Goal: Transaction & Acquisition: Purchase product/service

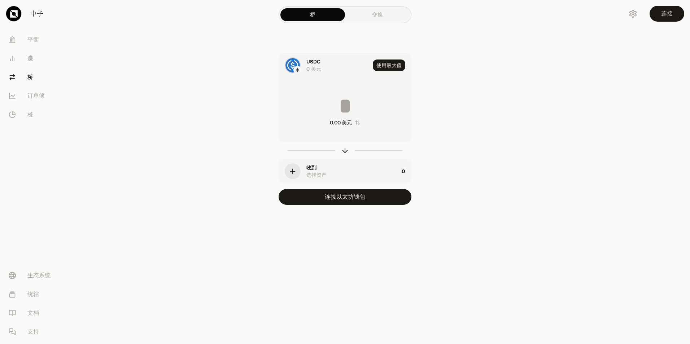
click at [377, 13] on link "交换" at bounding box center [377, 14] width 65 height 13
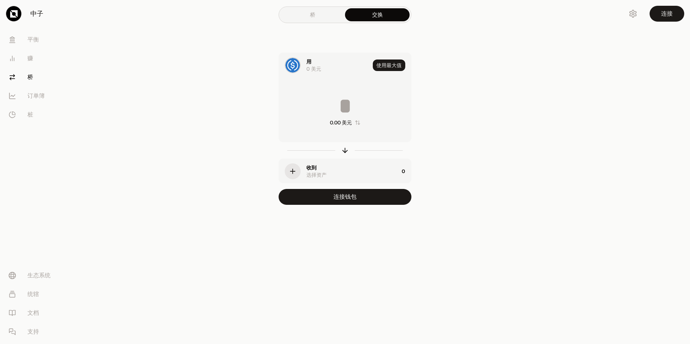
click at [320, 10] on link "桥" at bounding box center [312, 14] width 65 height 13
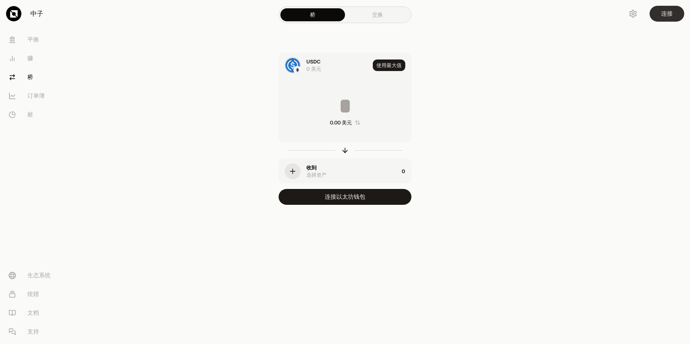
click at [664, 14] on button "连接" at bounding box center [667, 14] width 35 height 16
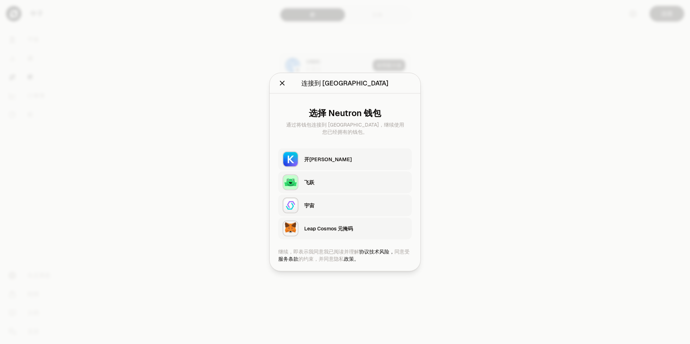
click at [328, 161] on div "开[PERSON_NAME]" at bounding box center [355, 159] width 103 height 7
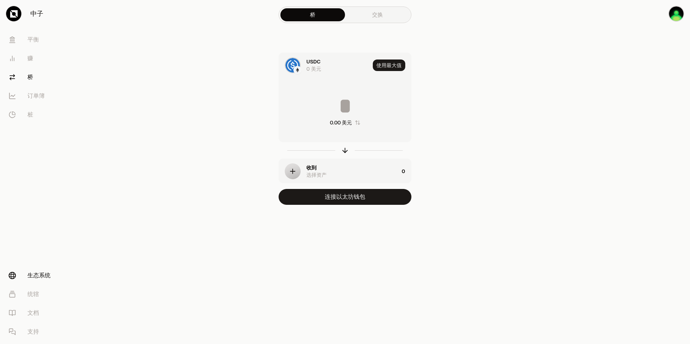
click at [34, 277] on font "生态系统" at bounding box center [38, 275] width 23 height 9
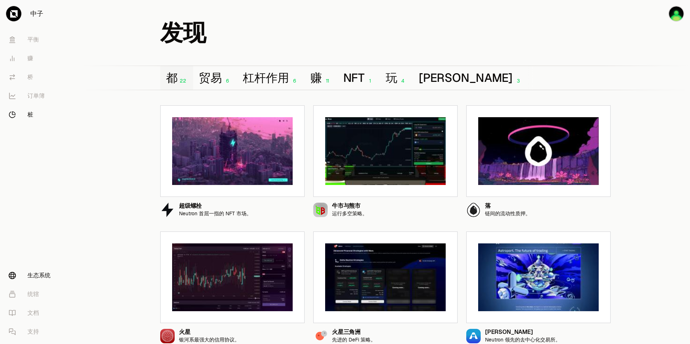
click at [28, 112] on font "桩" at bounding box center [30, 114] width 6 height 9
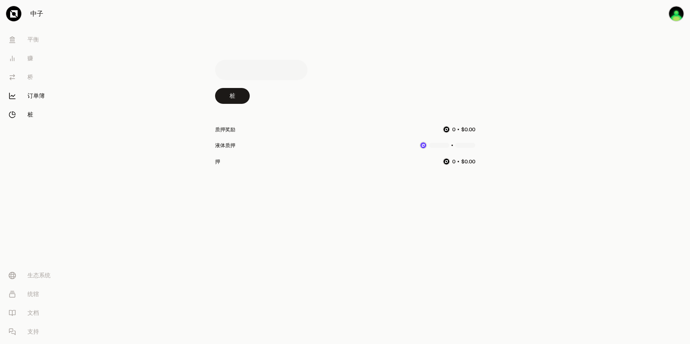
click at [40, 95] on font "订单簿" at bounding box center [35, 96] width 17 height 9
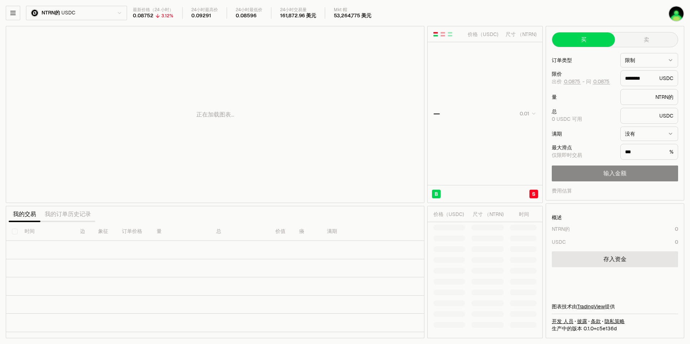
type input "********"
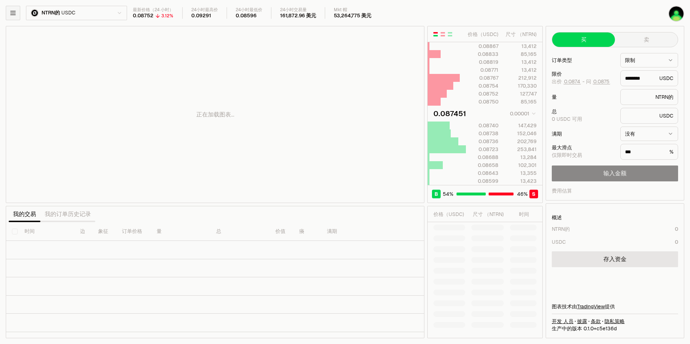
click at [13, 11] on icon "button" at bounding box center [12, 13] width 5 height 4
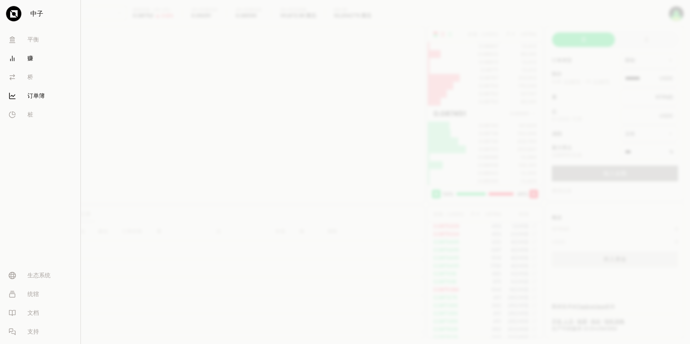
click at [33, 58] on link "赚" at bounding box center [40, 58] width 75 height 19
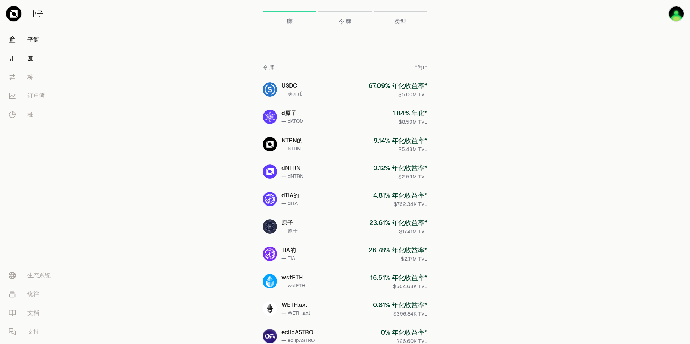
click at [35, 37] on font "平衡" at bounding box center [33, 39] width 12 height 9
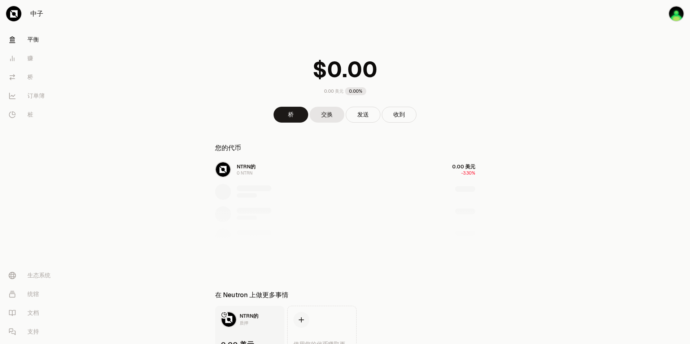
click at [259, 167] on div "NTRN的 0 NTRN 0.00 美元 -3.30%" at bounding box center [345, 214] width 278 height 111
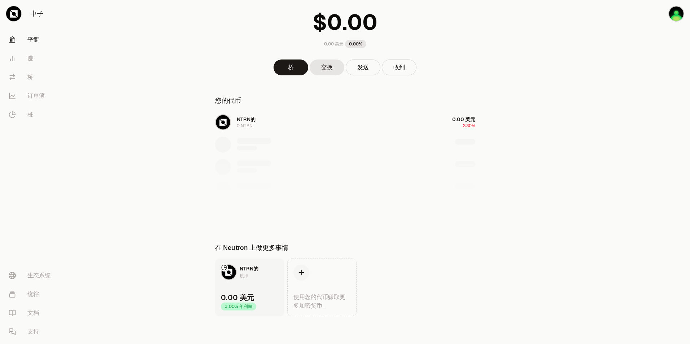
scroll to position [48, 0]
click at [34, 274] on font "生态系统" at bounding box center [38, 275] width 23 height 9
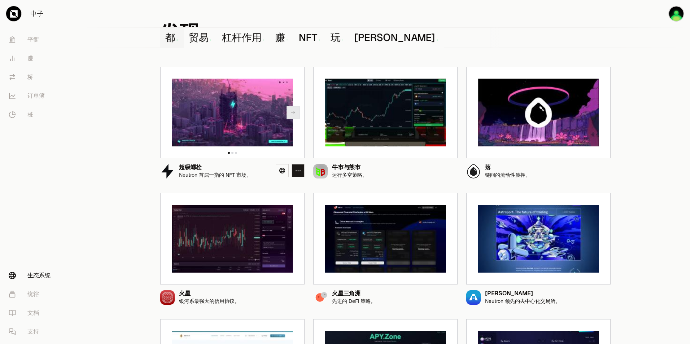
scroll to position [36, 0]
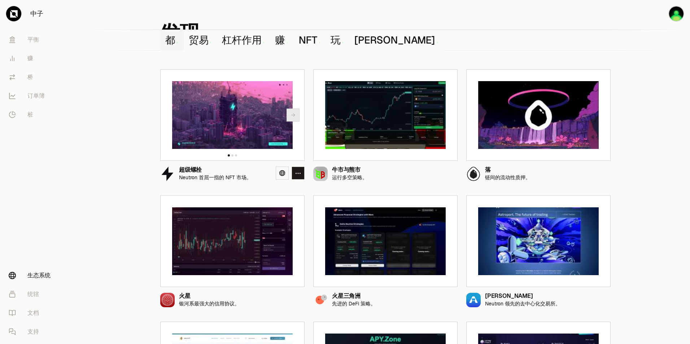
click at [262, 127] on img at bounding box center [232, 115] width 121 height 68
click at [293, 115] on icon "button" at bounding box center [293, 114] width 4 height 3
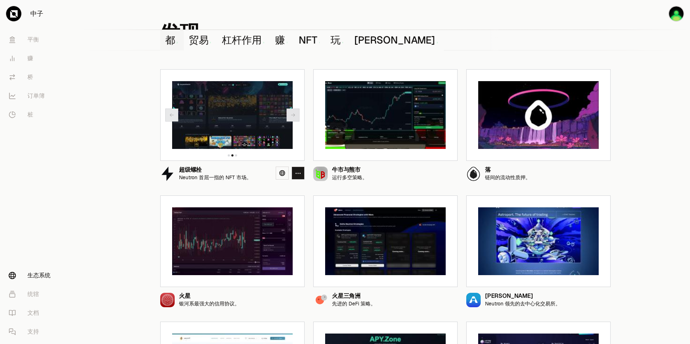
click at [293, 115] on icon "button" at bounding box center [293, 114] width 4 height 3
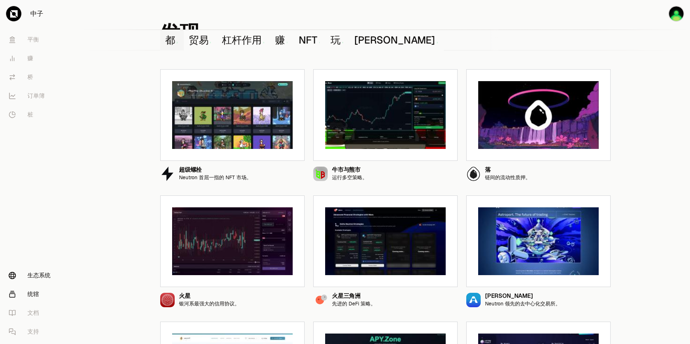
click at [38, 296] on font "统辖" at bounding box center [33, 294] width 12 height 9
click at [34, 76] on link "桥" at bounding box center [40, 77] width 75 height 19
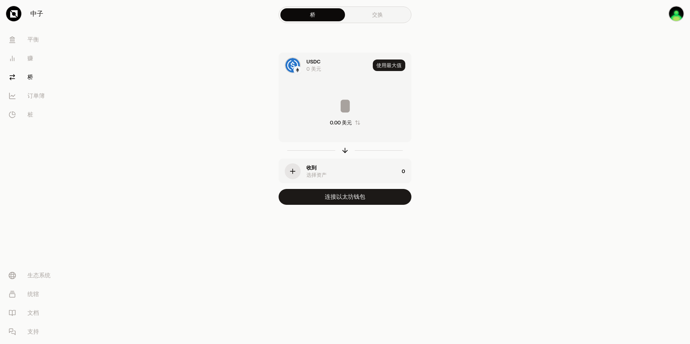
click at [307, 66] on div "0 美元" at bounding box center [313, 68] width 15 height 7
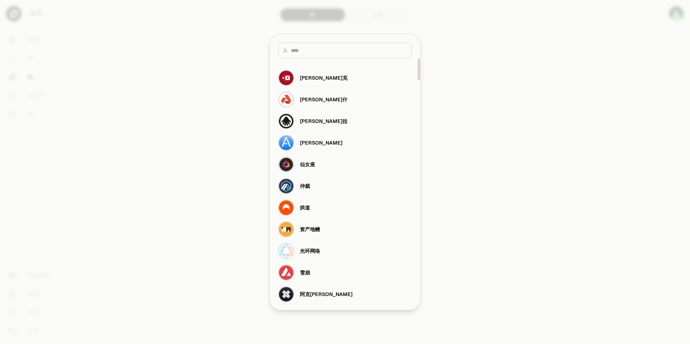
click at [495, 128] on div at bounding box center [345, 172] width 690 height 344
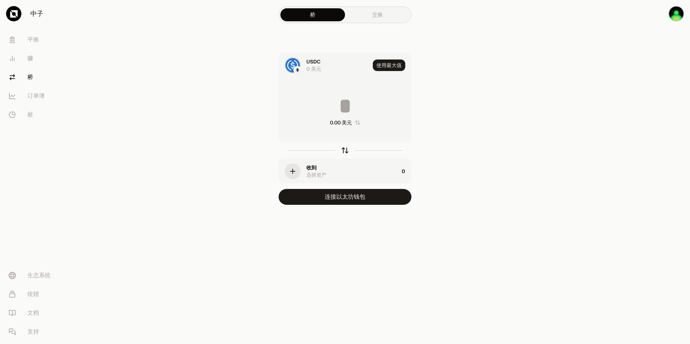
click at [346, 149] on icon "button" at bounding box center [345, 149] width 5 height 2
click at [297, 172] on div "button" at bounding box center [293, 171] width 16 height 16
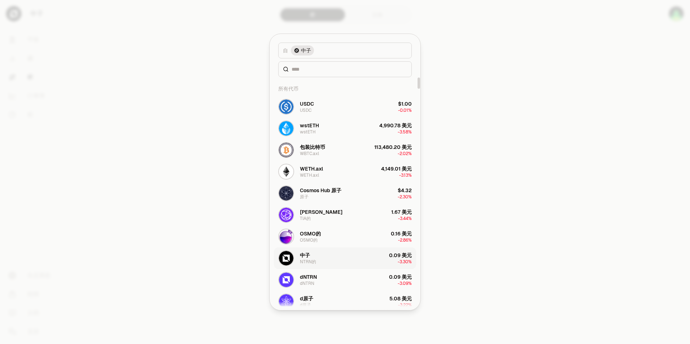
click at [327, 257] on button "中子 NTRN的 0.09 美元 -3.30%" at bounding box center [345, 259] width 142 height 22
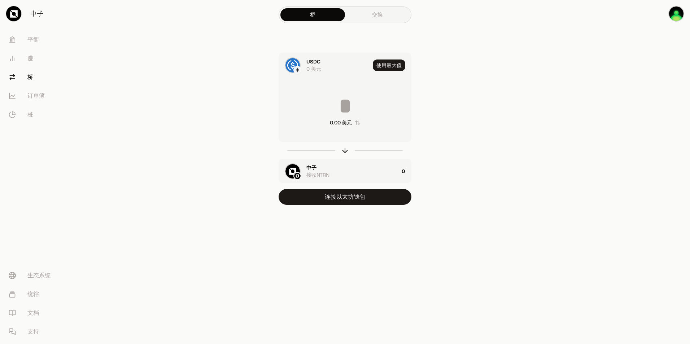
click at [324, 169] on div "中子 接收NTRN" at bounding box center [352, 171] width 92 height 14
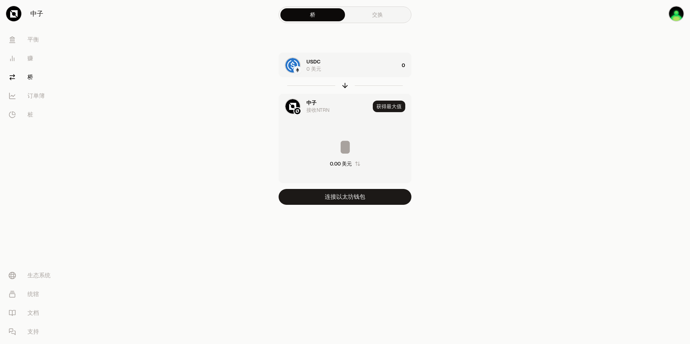
click at [309, 103] on div "中子" at bounding box center [311, 102] width 10 height 7
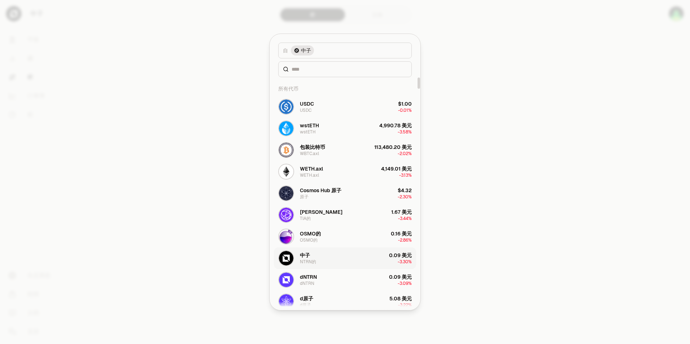
click at [335, 256] on button "中子 NTRN的 0.09 美元 -3.30%" at bounding box center [345, 259] width 142 height 22
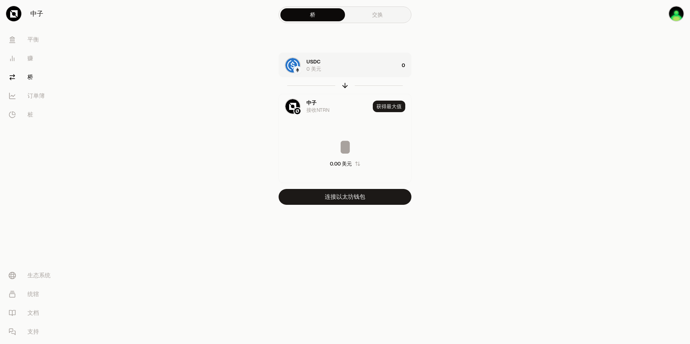
click at [361, 66] on div "USDC 0 美元" at bounding box center [352, 65] width 92 height 14
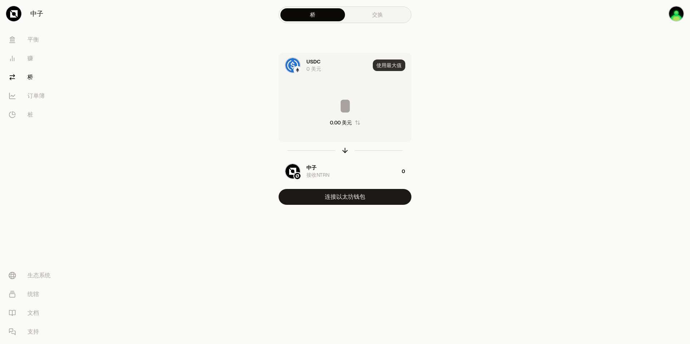
click at [392, 65] on button "使用最大值" at bounding box center [389, 66] width 32 height 12
click at [350, 109] on input "*" at bounding box center [345, 106] width 132 height 22
click at [324, 105] on input "*" at bounding box center [345, 106] width 132 height 22
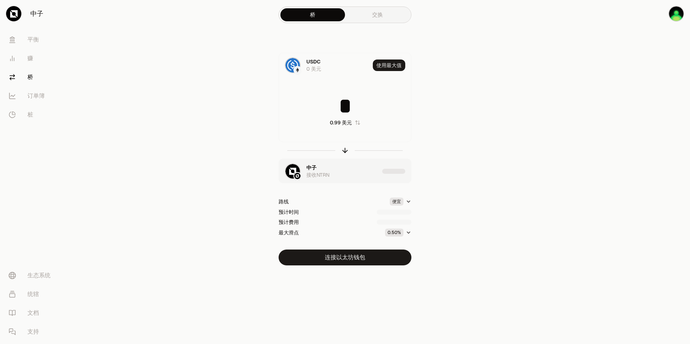
type input "*"
click at [345, 171] on div "中子 接收NTRN" at bounding box center [342, 171] width 73 height 14
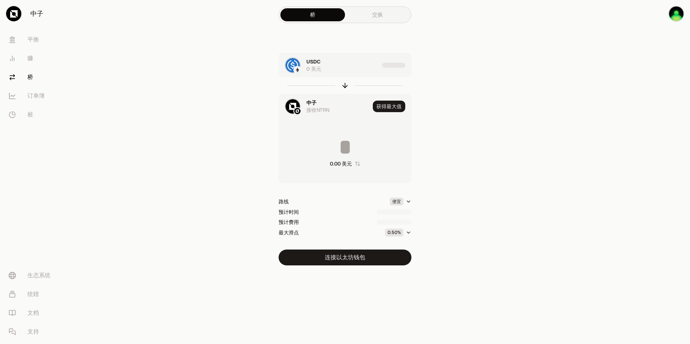
type input "*********"
click at [346, 66] on div "USDC 0 美元" at bounding box center [353, 65] width 94 height 14
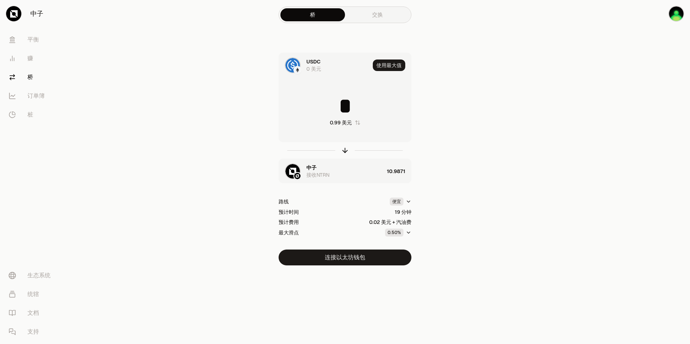
click at [355, 110] on input "*" at bounding box center [345, 106] width 132 height 22
click at [409, 203] on html "中子 平衡 赚 桥 订单簿 桩 生态系统 统辖 文档 支持 桥 交换 USDC 0 美元 使用最大值 * 0.99 美元 中子 接收NTRN 10.9871 …" at bounding box center [345, 172] width 690 height 344
click at [361, 102] on input "*" at bounding box center [345, 106] width 132 height 22
drag, startPoint x: 324, startPoint y: 103, endPoint x: 336, endPoint y: 105, distance: 12.1
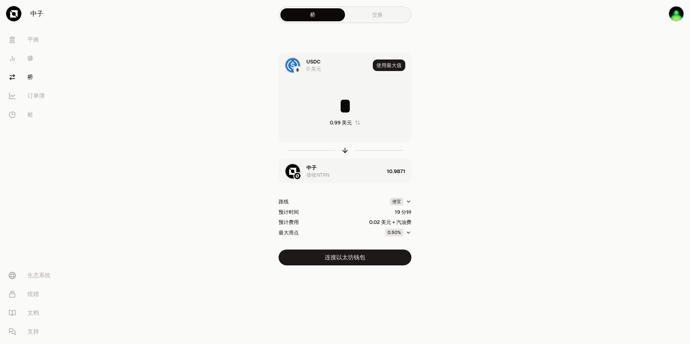
click at [324, 103] on input "*" at bounding box center [345, 106] width 132 height 22
type input "***"
click at [476, 141] on section "桥 交换 USDC 0 美元 使用最大值 *** 0.09 美元 中子 接收NTRN 路线 便宜 预计时间 预计费用 最大滑点 0.50% 连接以太坊钱包" at bounding box center [345, 147] width 278 height 294
click at [364, 170] on div "中子 接收NTRN" at bounding box center [342, 171] width 73 height 14
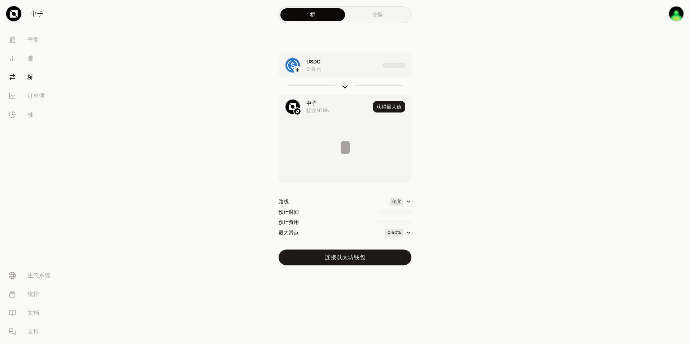
type input "********"
click at [528, 106] on main "桥 交换 USDC 0 美元 0.1 中子 接收NTRN 获得最大值 ******** 0.06 美元 路线 便宜 预计时间 19 分钟 预计费用 0.02 …" at bounding box center [385, 147] width 609 height 294
click at [43, 97] on font "订单簿" at bounding box center [35, 96] width 17 height 9
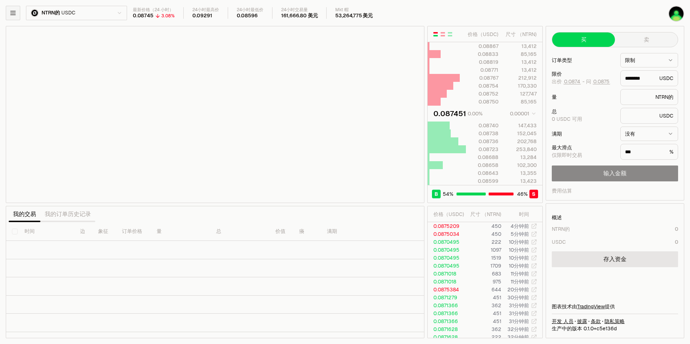
click at [11, 12] on icon "button" at bounding box center [12, 12] width 7 height 7
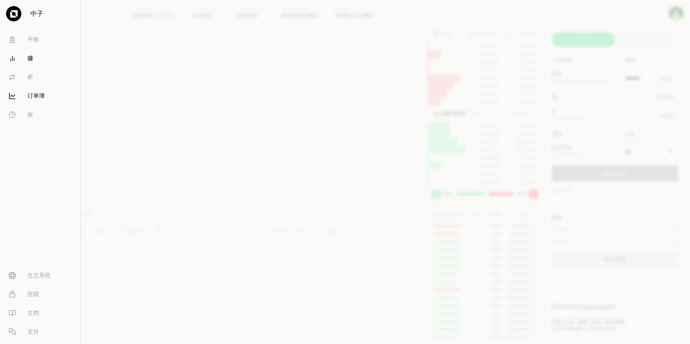
type input "********"
click at [42, 275] on font "生态系统" at bounding box center [38, 275] width 23 height 9
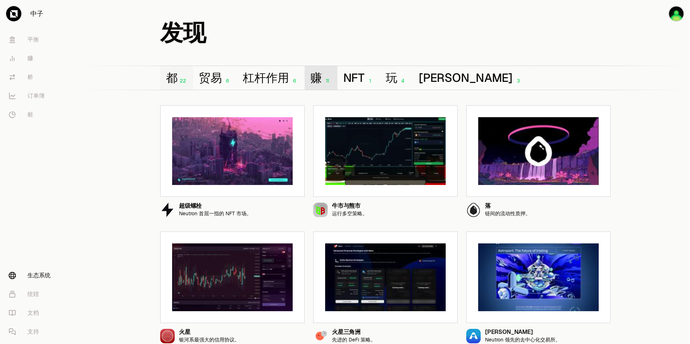
click at [317, 78] on font "赚" at bounding box center [316, 78] width 12 height 12
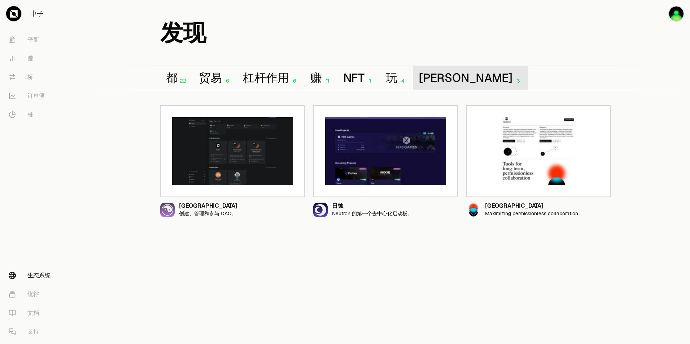
click at [429, 80] on font "[PERSON_NAME]" at bounding box center [466, 78] width 94 height 12
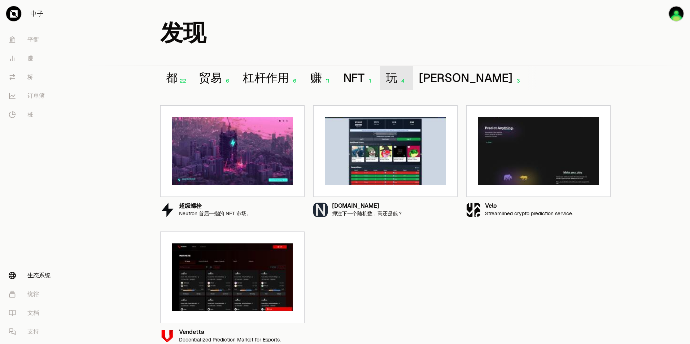
click at [397, 82] on font "玩" at bounding box center [392, 78] width 12 height 12
click at [355, 81] on font "NFT" at bounding box center [353, 78] width 21 height 12
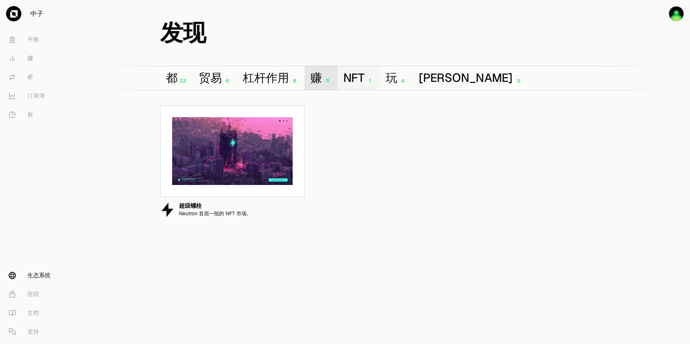
click at [320, 76] on font "赚" at bounding box center [316, 78] width 12 height 12
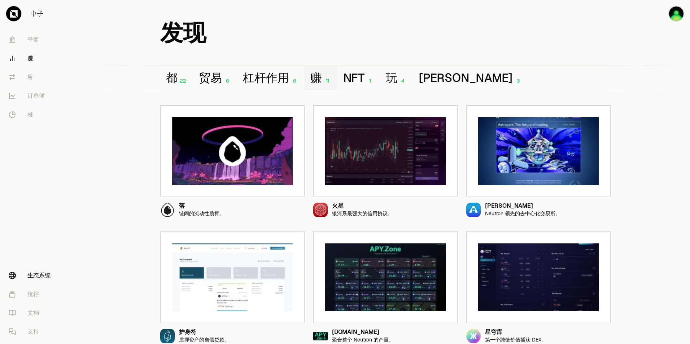
click at [35, 59] on link "赚" at bounding box center [40, 58] width 75 height 19
click at [31, 59] on font "赚" at bounding box center [30, 58] width 6 height 9
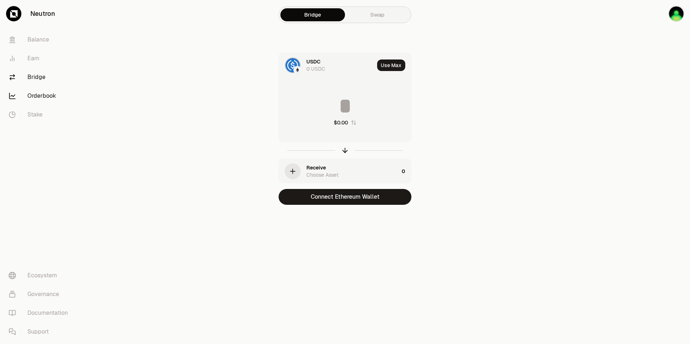
click at [38, 94] on link "Orderbook" at bounding box center [40, 96] width 75 height 19
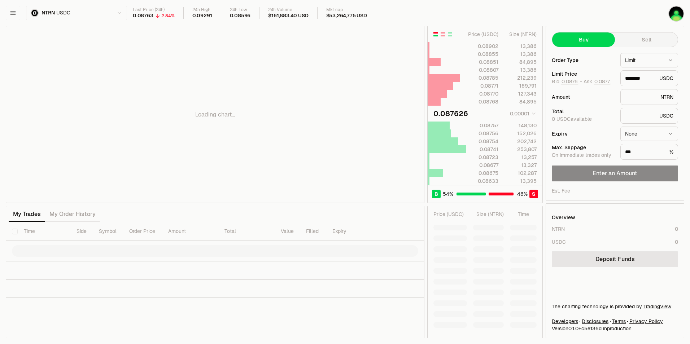
type input "********"
click at [16, 11] on icon "button" at bounding box center [12, 12] width 7 height 7
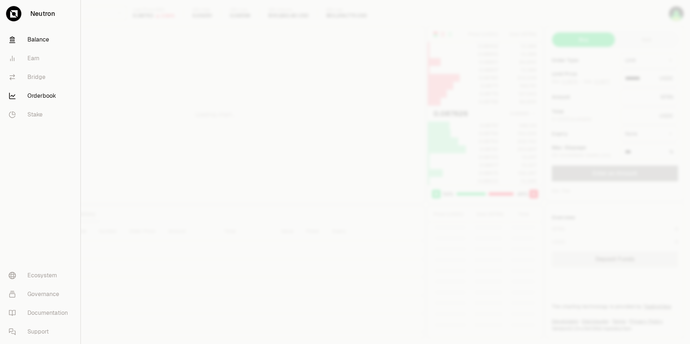
click at [36, 38] on link "Balance" at bounding box center [40, 39] width 75 height 19
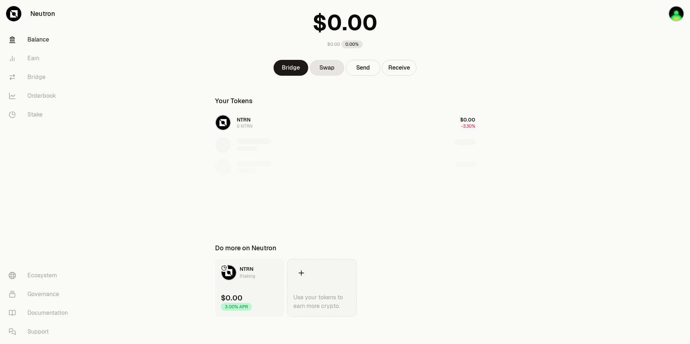
scroll to position [48, 0]
click at [245, 272] on div "Staking" at bounding box center [248, 274] width 16 height 7
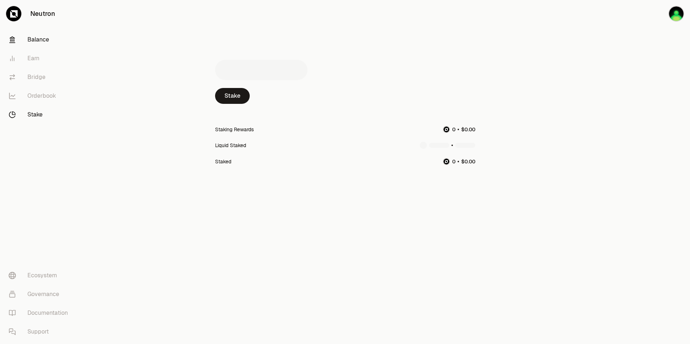
click at [41, 40] on link "Balance" at bounding box center [40, 39] width 75 height 19
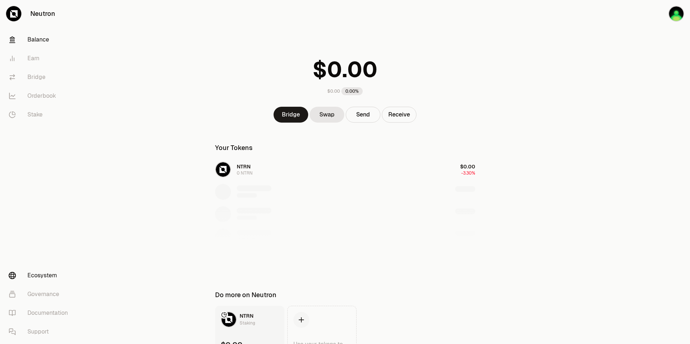
click at [47, 271] on link "Ecosystem" at bounding box center [40, 275] width 75 height 19
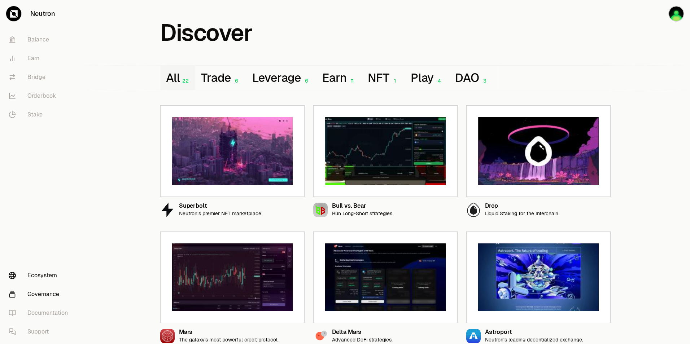
click at [36, 295] on link "Governance" at bounding box center [40, 294] width 75 height 19
click at [680, 13] on img "button" at bounding box center [676, 14] width 16 height 16
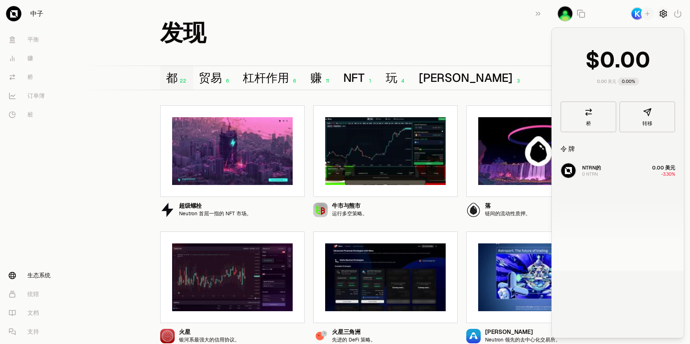
click at [665, 14] on icon "button" at bounding box center [663, 13] width 6 height 7
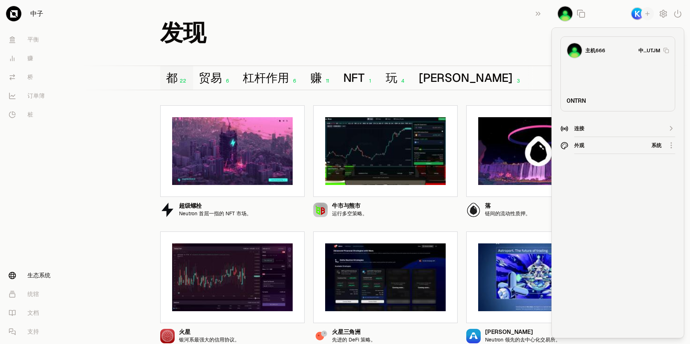
drag, startPoint x: 586, startPoint y: 103, endPoint x: 573, endPoint y: 102, distance: 13.4
click at [573, 102] on div "0 NTRN" at bounding box center [618, 101] width 102 height 9
copy div "NTRN"
click at [577, 103] on div "0 NTRN" at bounding box center [618, 101] width 102 height 9
click at [576, 101] on div "0 NTRN" at bounding box center [618, 101] width 102 height 9
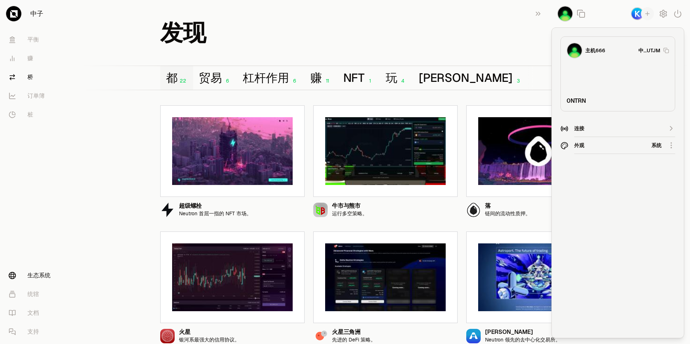
click at [32, 79] on font "桥" at bounding box center [30, 77] width 6 height 9
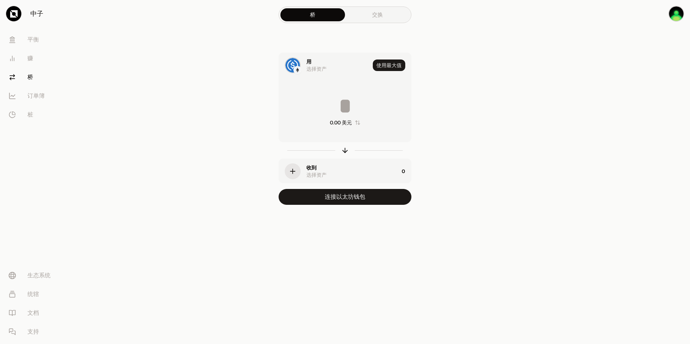
click at [307, 64] on div "用" at bounding box center [308, 61] width 5 height 7
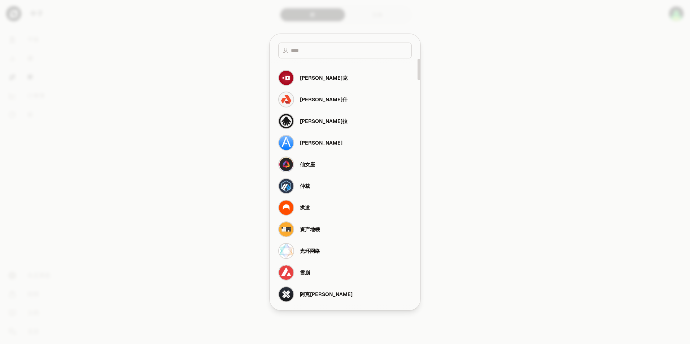
click at [485, 110] on div at bounding box center [345, 172] width 690 height 344
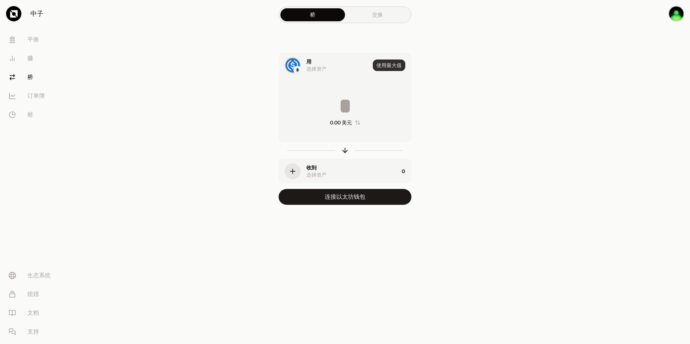
click at [393, 66] on button "使用最大值" at bounding box center [389, 66] width 32 height 12
type input "*"
click at [393, 66] on div "使用最大值" at bounding box center [392, 65] width 38 height 25
click at [295, 67] on img at bounding box center [297, 70] width 6 height 6
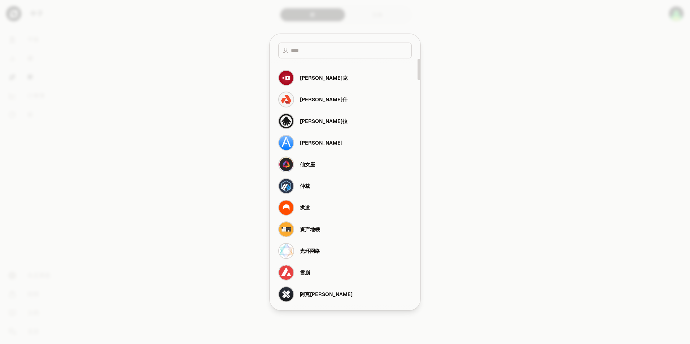
click at [492, 113] on div at bounding box center [345, 172] width 690 height 344
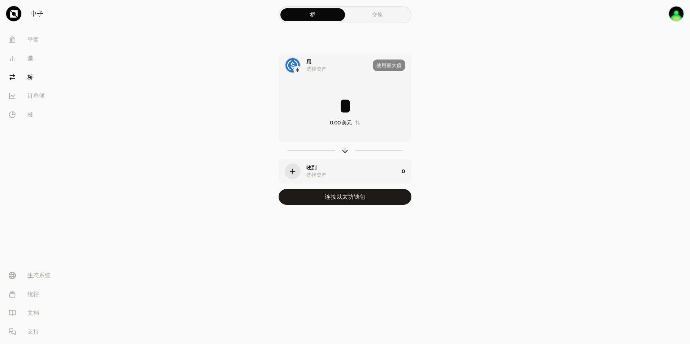
click at [384, 18] on link "交换" at bounding box center [377, 14] width 65 height 13
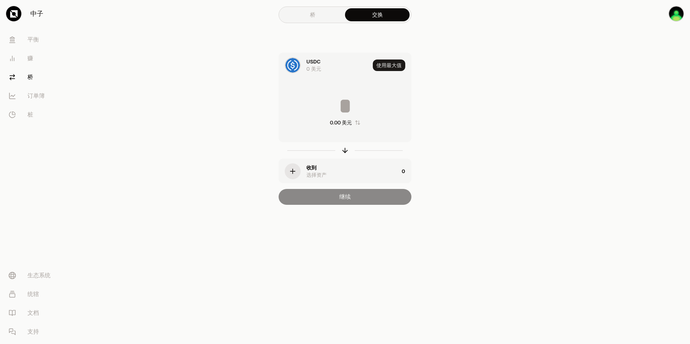
click at [295, 65] on img at bounding box center [292, 65] width 14 height 14
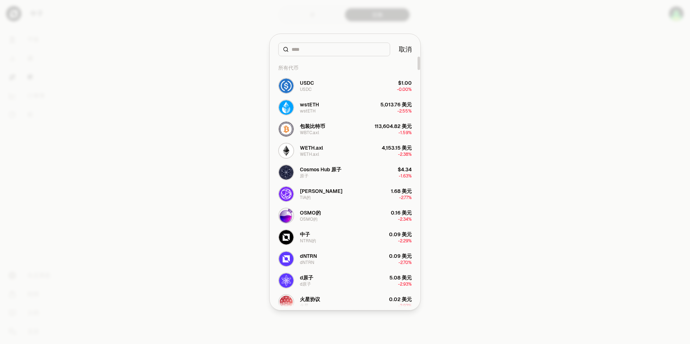
click at [318, 49] on input at bounding box center [339, 49] width 94 height 7
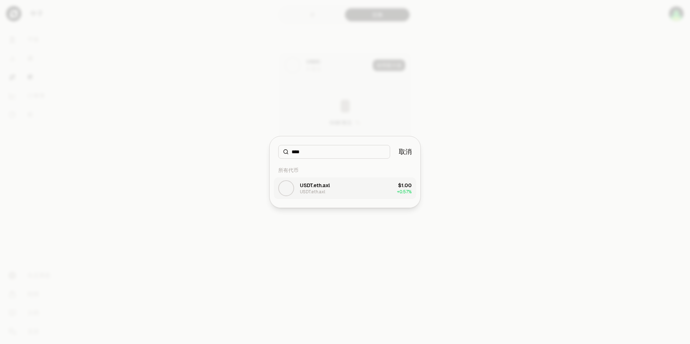
type input "****"
click at [322, 189] on div "USDT.eth.axl" at bounding box center [315, 185] width 30 height 7
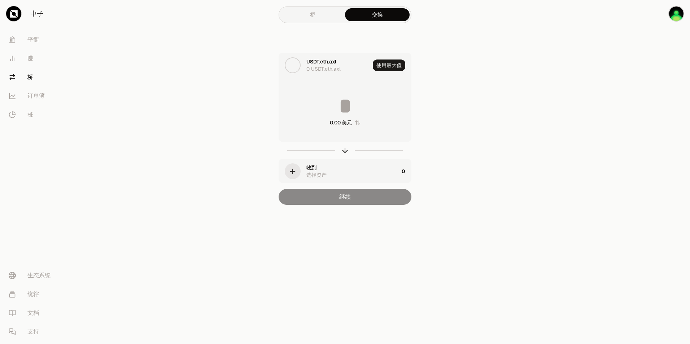
click at [617, 98] on div at bounding box center [649, 117] width 81 height 234
click at [322, 12] on link "桥" at bounding box center [312, 14] width 65 height 13
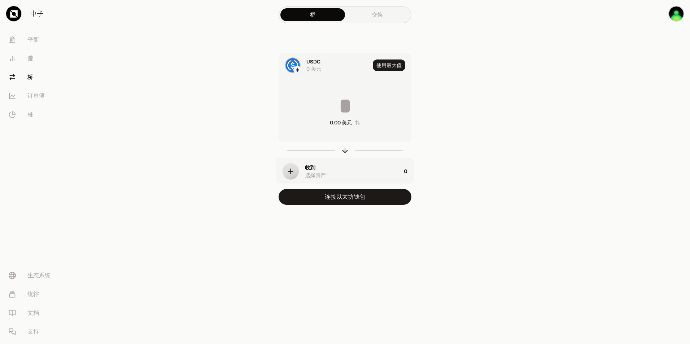
click at [311, 61] on div "USDC" at bounding box center [313, 61] width 14 height 7
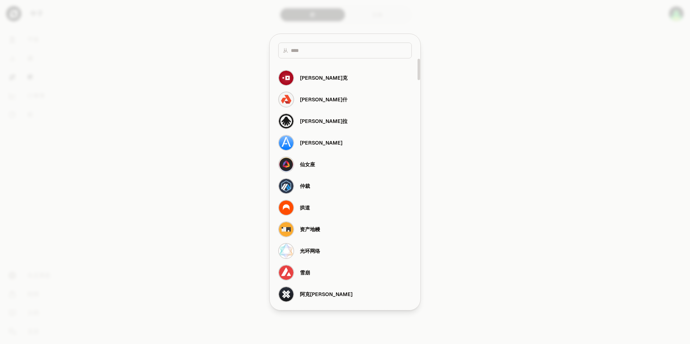
click at [310, 49] on input at bounding box center [349, 50] width 116 height 7
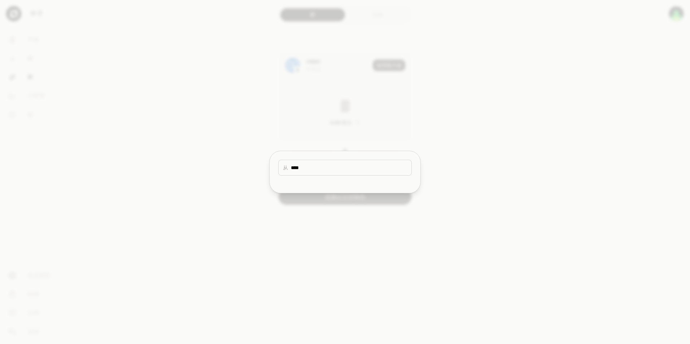
type input "****"
click at [489, 189] on div at bounding box center [345, 172] width 690 height 344
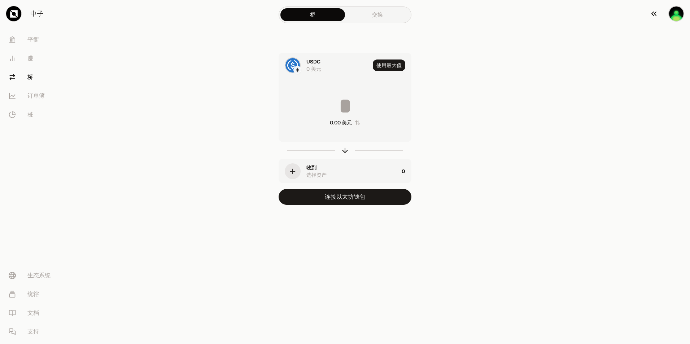
click at [669, 15] on img "button" at bounding box center [676, 14] width 16 height 16
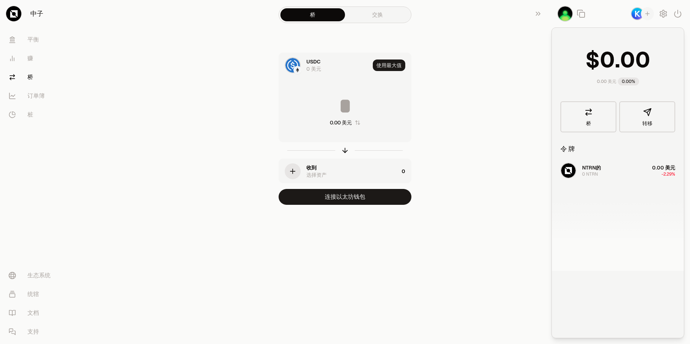
click at [627, 64] on span "0" at bounding box center [627, 60] width 15 height 27
click at [634, 17] on img "button" at bounding box center [637, 13] width 13 height 13
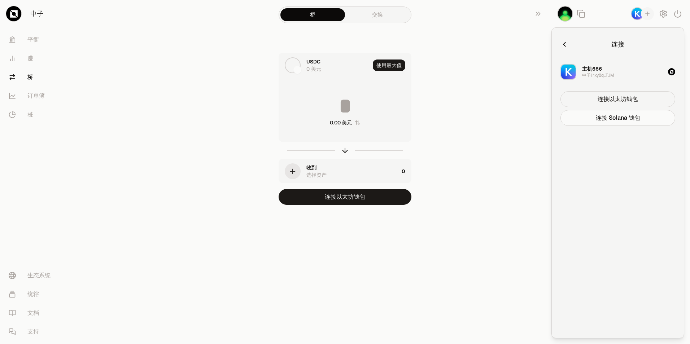
click at [625, 98] on button "连接以太坊钱包" at bounding box center [617, 99] width 115 height 16
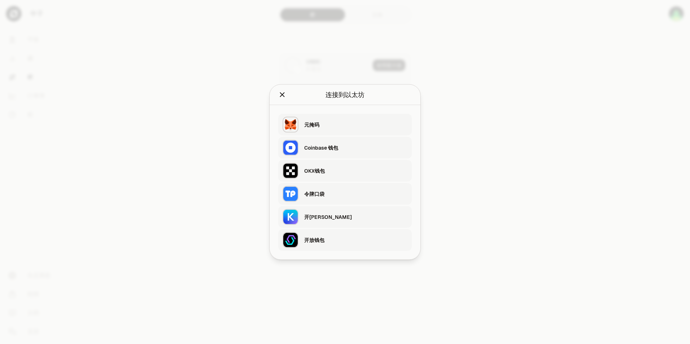
click at [322, 218] on div "开[PERSON_NAME]" at bounding box center [355, 217] width 103 height 7
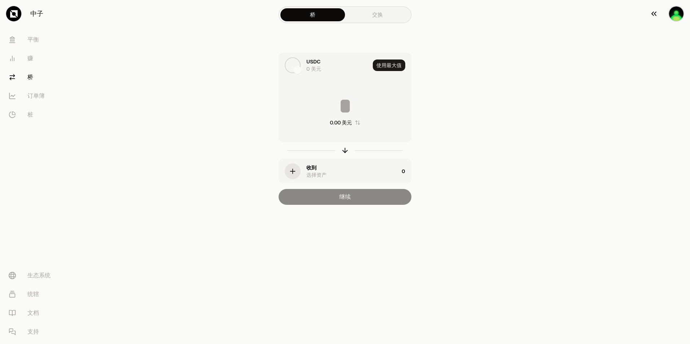
click at [676, 16] on img "button" at bounding box center [676, 14] width 16 height 16
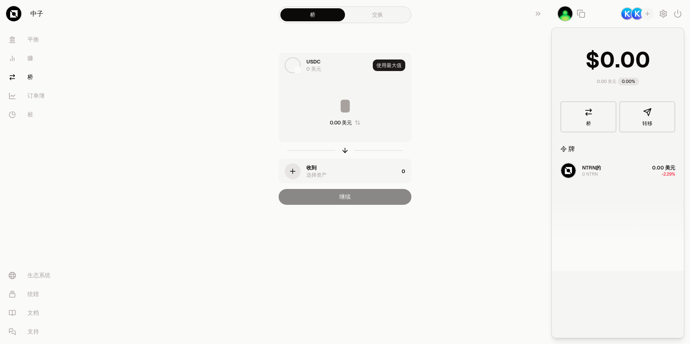
click at [635, 16] on img "button" at bounding box center [637, 13] width 13 height 13
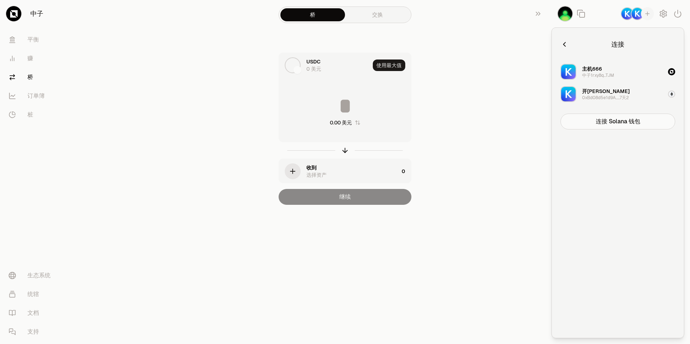
click at [638, 168] on div "连接 主机666 中子1rxy8q...TJM 开[PERSON_NAME] 0xBd08d5e1d9A......7天2 连接 Solana 钱包" at bounding box center [617, 182] width 115 height 293
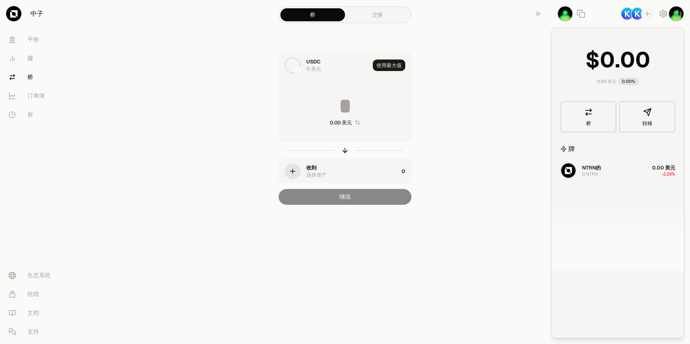
click at [496, 134] on main "桥 交换 USDC 0 美元 使用最大值 0.00 美元 收到 选择资产 0 继续" at bounding box center [385, 117] width 609 height 234
